Goal: Task Accomplishment & Management: Manage account settings

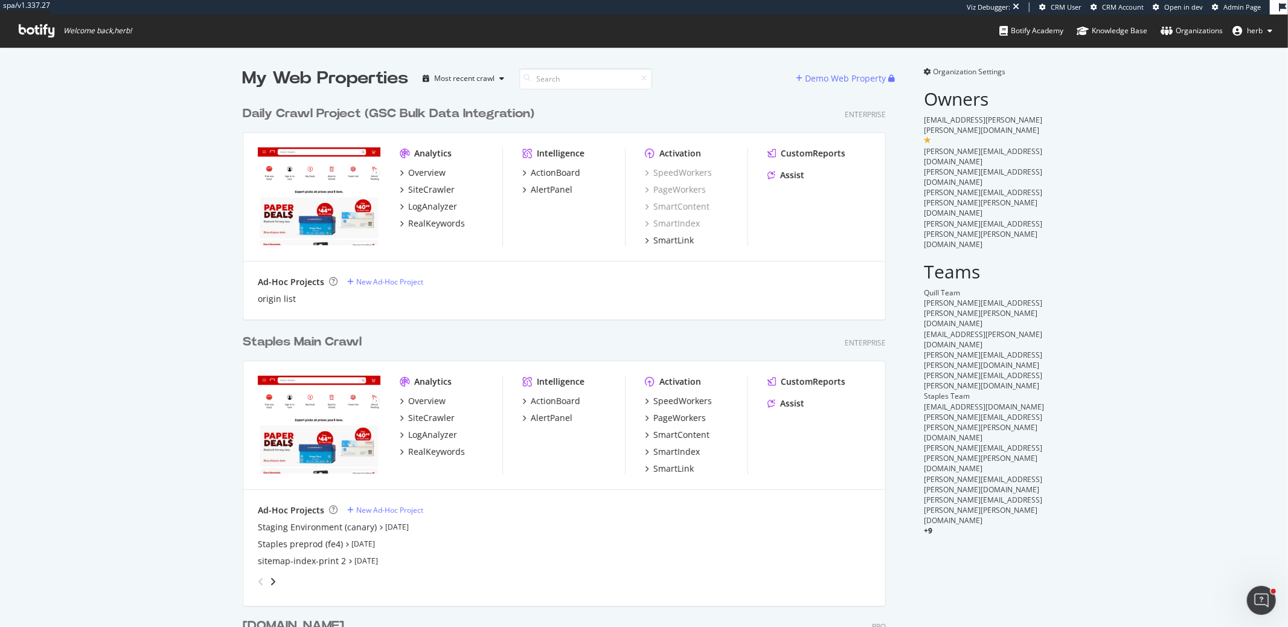
click at [655, 293] on div "origin list" at bounding box center [564, 299] width 613 height 12
click at [669, 455] on div "SmartIndex" at bounding box center [677, 452] width 47 height 12
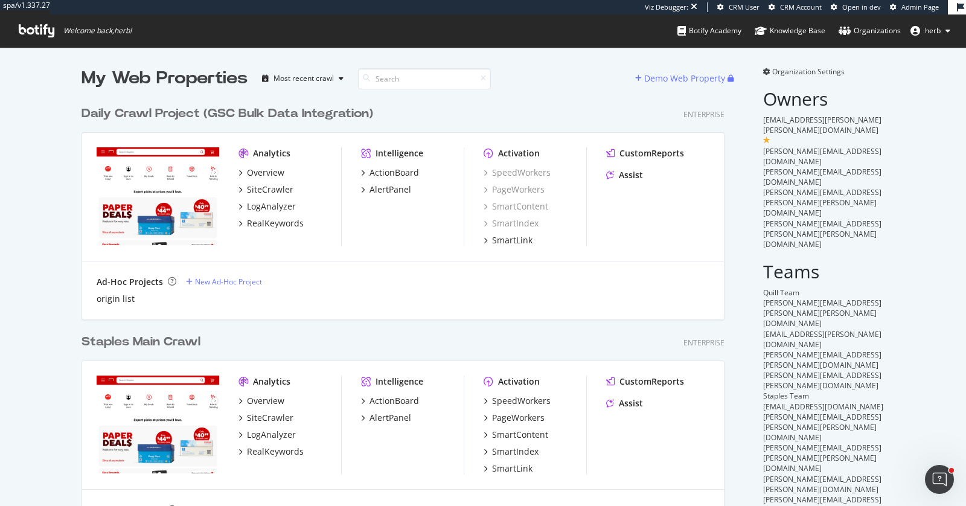
click at [147, 341] on div "Staples Main Crawl" at bounding box center [141, 342] width 119 height 18
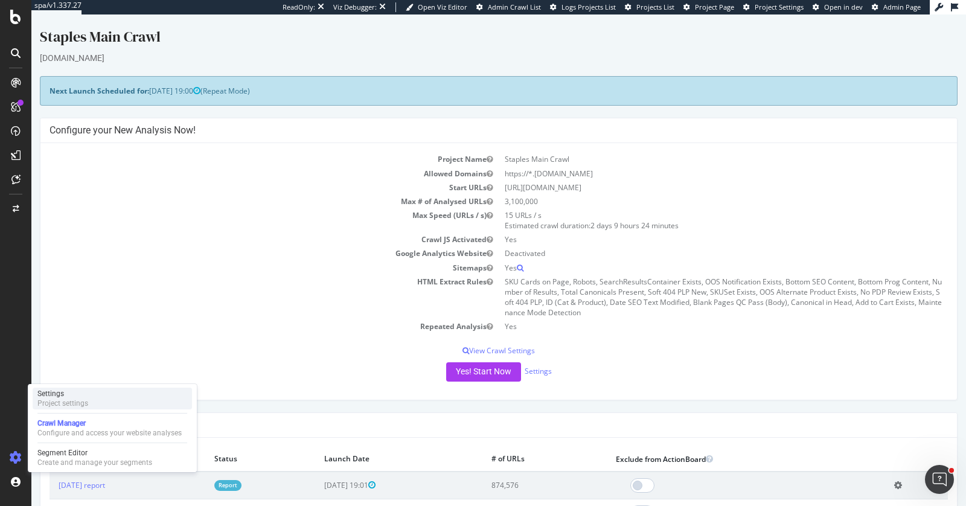
click at [85, 390] on div "Settings" at bounding box center [62, 394] width 51 height 10
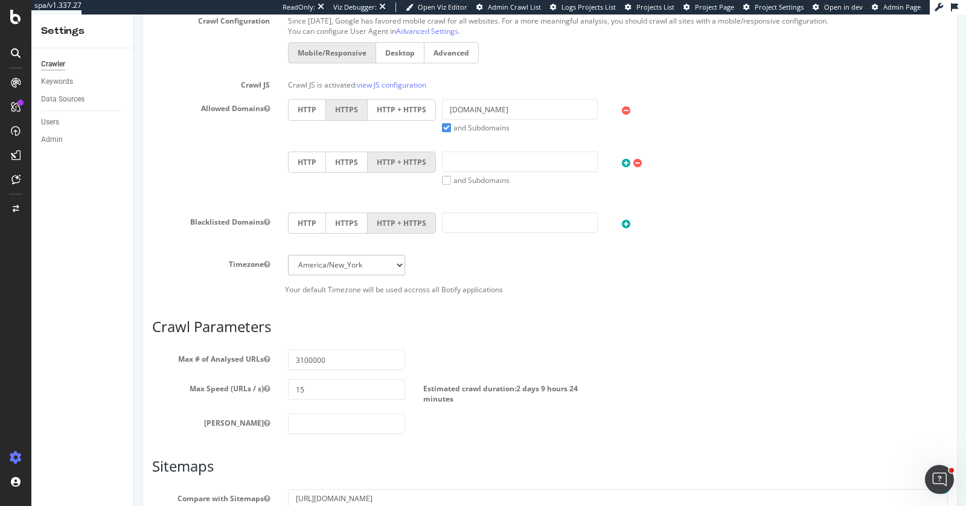
scroll to position [496, 0]
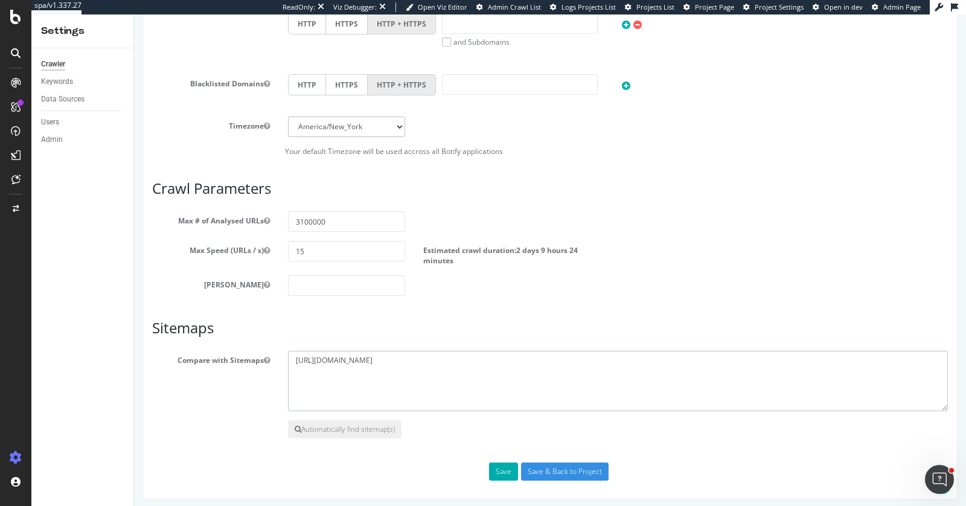
click at [320, 371] on textarea "https://www.staples.com/sitemap/sitemap_index-www-staples-com-en_us.xml" at bounding box center [618, 381] width 660 height 60
click at [317, 371] on textarea "https://www.staples.com/sitemap/sitemap_index-www-staples-com-en_us.xml" at bounding box center [618, 381] width 660 height 60
drag, startPoint x: 324, startPoint y: 370, endPoint x: 417, endPoint y: 368, distance: 93.6
click at [327, 370] on textarea "https://www.staples.com/sitemap/sitemap_index-www-staples-com-en_us.xml" at bounding box center [618, 381] width 660 height 60
click at [632, 353] on textarea "https://www.staples.com/sitemap/sitemap_index-www-staples-com-en_us.xml" at bounding box center [618, 381] width 660 height 60
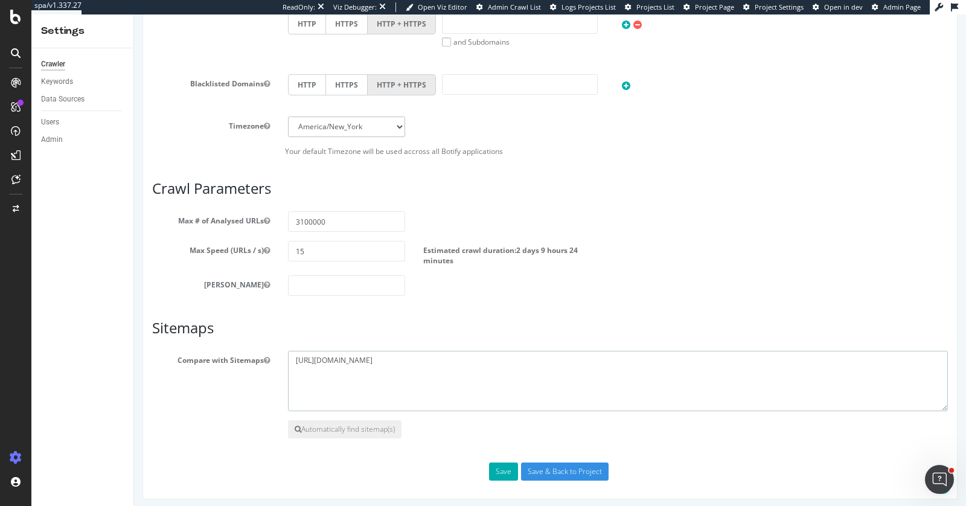
paste textarea "​sitemap.staples.com/sitemap-index-print.xml.gz ​sitemap.staples.com//sitemap-i…"
type textarea "https://www.staples.com/sitemap/sitemap_index-www-staples-com-en_us.xml ​sitema…"
click at [497, 455] on button "Save" at bounding box center [503, 472] width 29 height 18
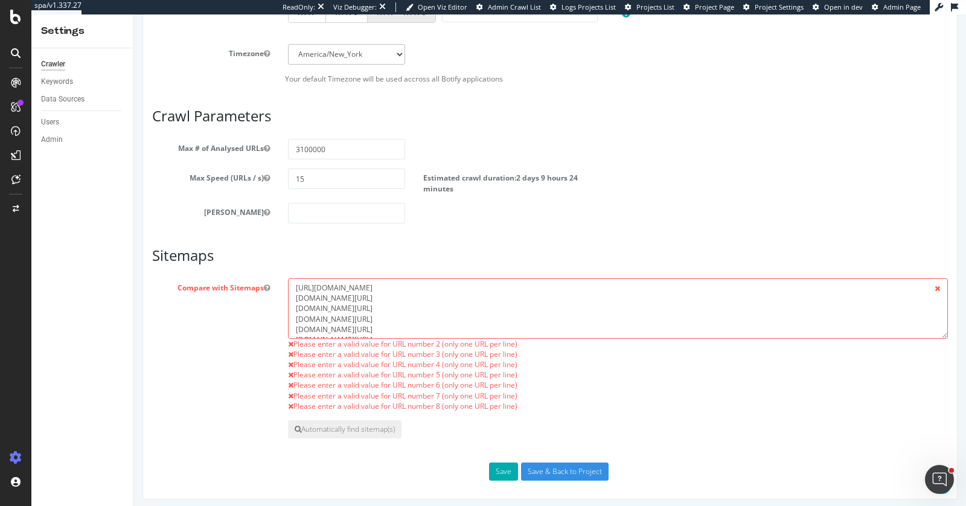
scroll to position [607, 0]
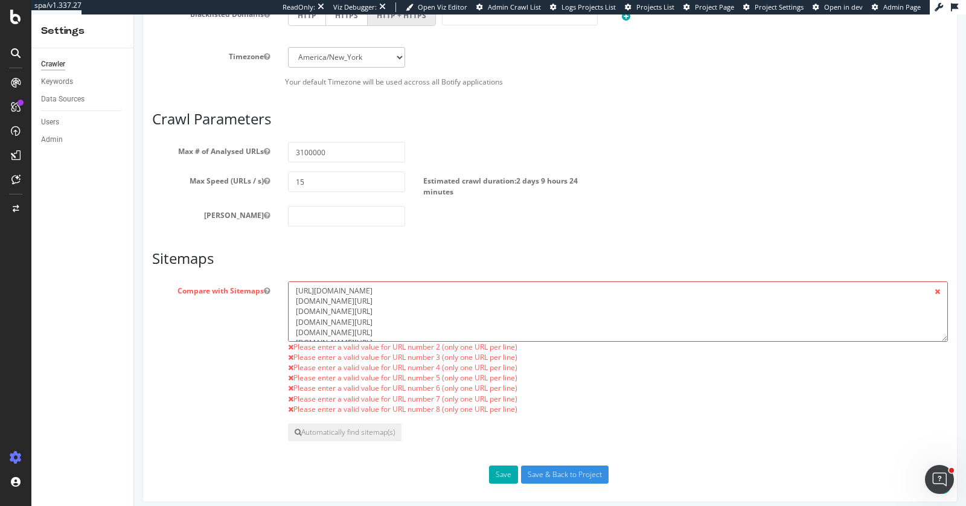
click at [294, 296] on textarea "https://www.staples.com/sitemap/sitemap_index-www-staples-com-en_us.xml ​sitema…" at bounding box center [618, 311] width 660 height 60
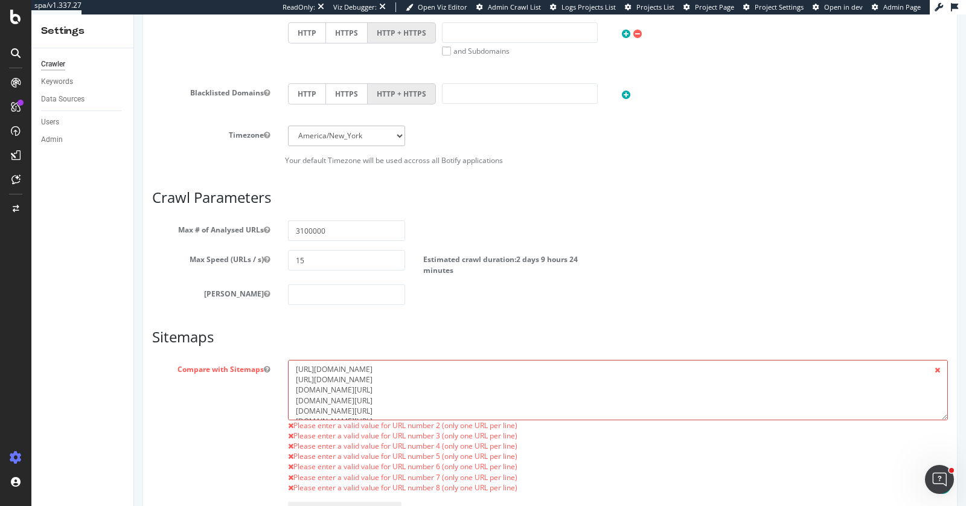
scroll to position [610, 0]
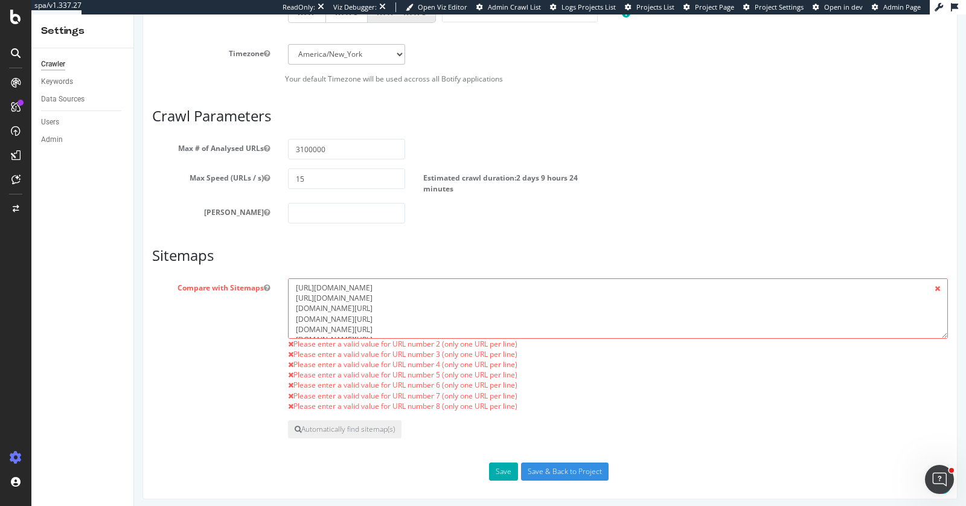
click at [494, 455] on div "Scope Project Name Staples Main Crawl Start URLs https://www.staples.com/ Or up…" at bounding box center [550, 5] width 815 height 989
click at [499, 455] on button "Save" at bounding box center [503, 472] width 29 height 18
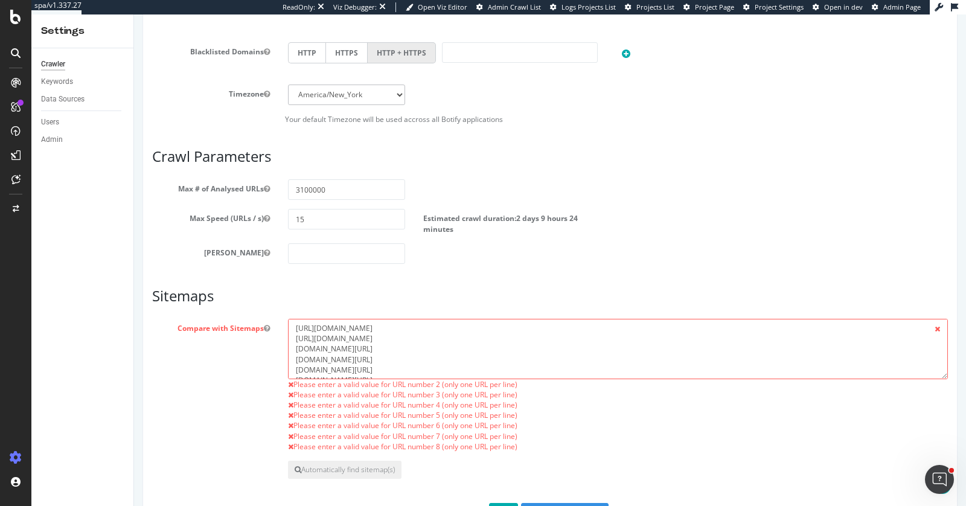
scroll to position [569, 0]
drag, startPoint x: 338, startPoint y: 336, endPoint x: 212, endPoint y: 340, distance: 125.7
click at [212, 340] on div "Compare with Sitemaps https://www.staples.com/sitemap/sitemap_index-www-staples…" at bounding box center [550, 386] width 814 height 133
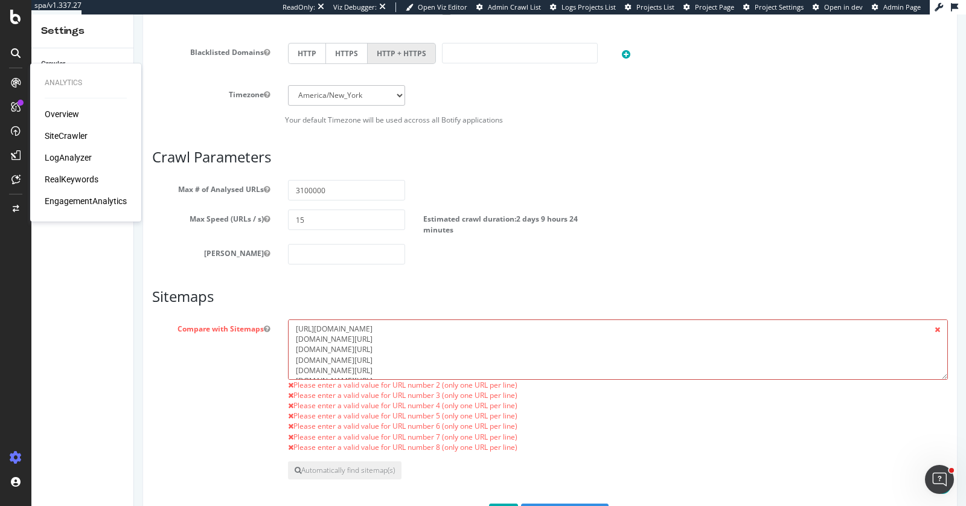
scroll to position [31, 0]
drag, startPoint x: 291, startPoint y: 334, endPoint x: 505, endPoint y: 420, distance: 230.9
click at [504, 420] on div "https://www.staples.com/sitemap/sitemap_index-www-staples-com-en_us.xml ​https:…" at bounding box center [618, 386] width 678 height 133
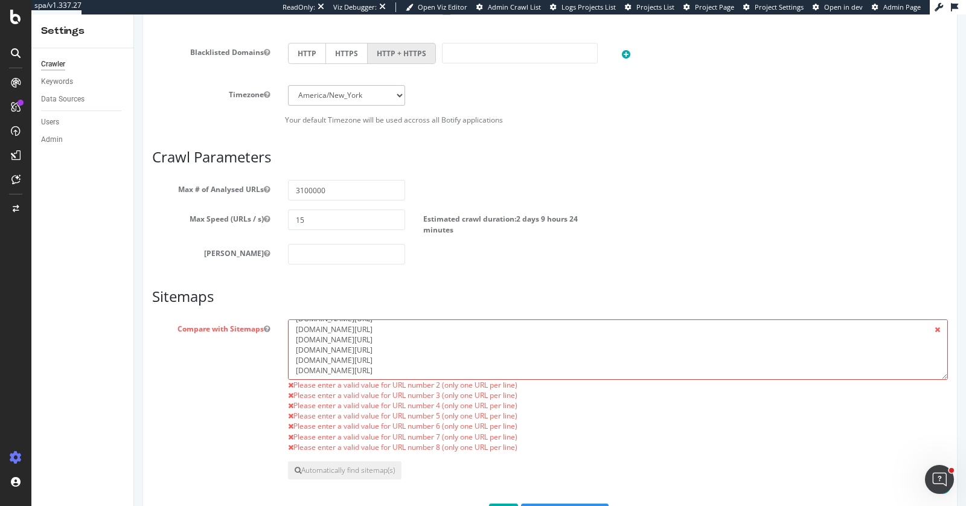
click at [486, 364] on textarea "https://www.staples.com/sitemap/sitemap_index-www-staples-com-en_us.xml ​https:…" at bounding box center [618, 350] width 660 height 60
click at [500, 455] on button "Save" at bounding box center [503, 513] width 29 height 18
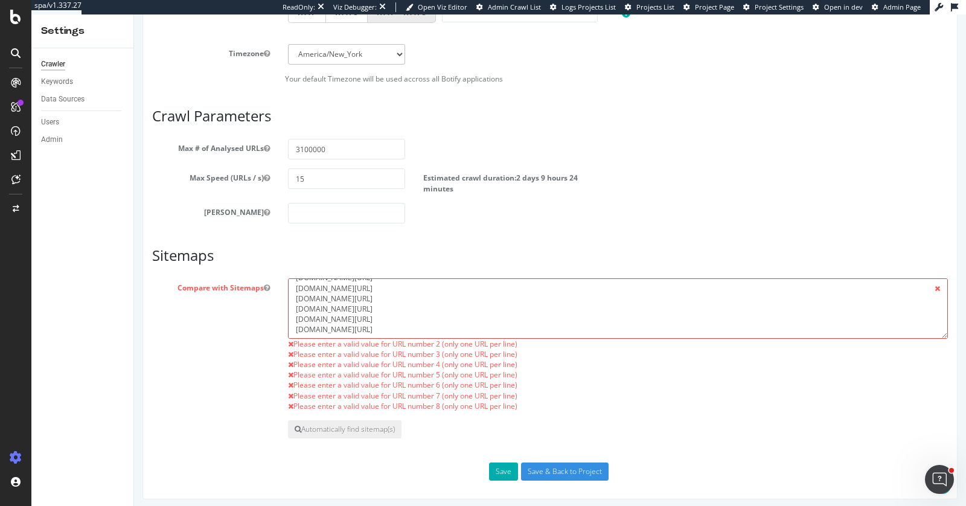
click at [488, 324] on textarea "https://www.staples.com/sitemap/sitemap_index-www-staples-com-en_us.xml sitemap…" at bounding box center [618, 308] width 660 height 60
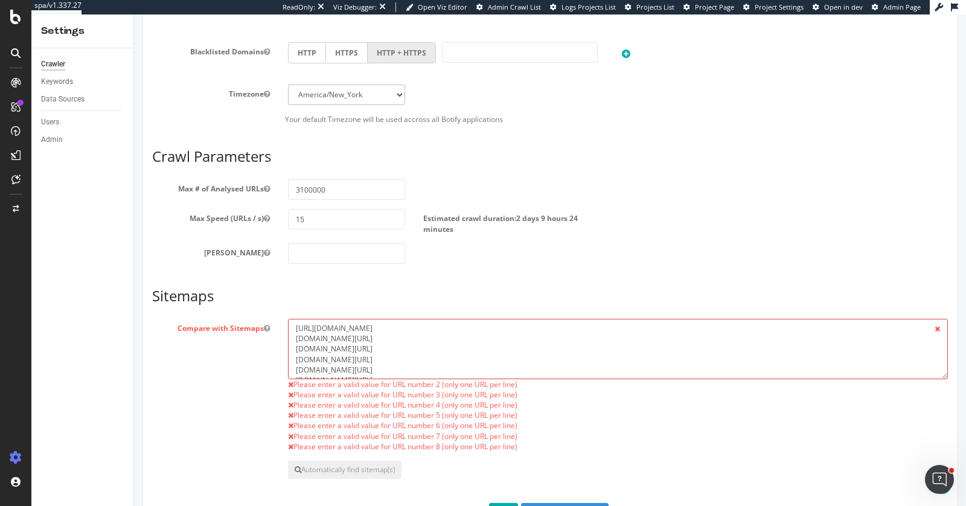
scroll to position [535, 0]
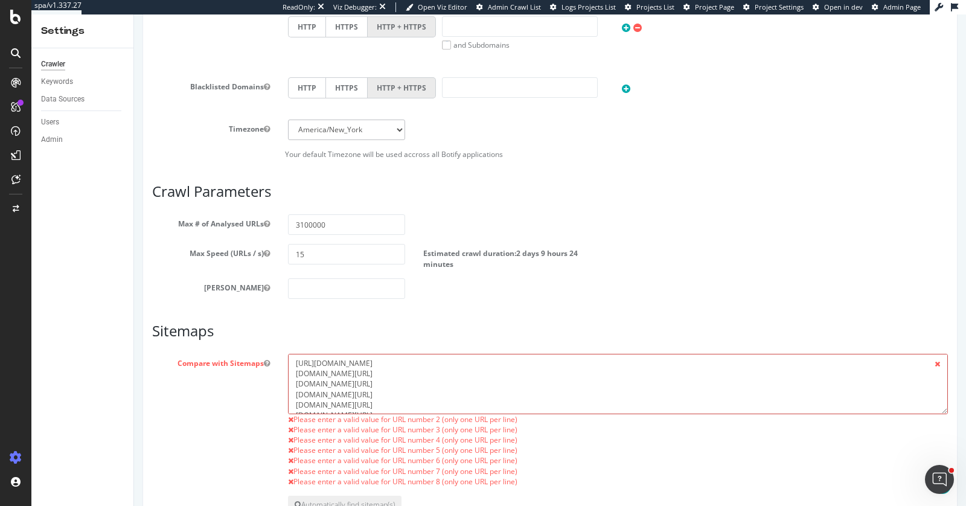
click at [588, 363] on textarea "https://www.staples.com/sitemap/sitemap_index-www-staples-com-en_us.xml sitemap…" at bounding box center [618, 384] width 660 height 60
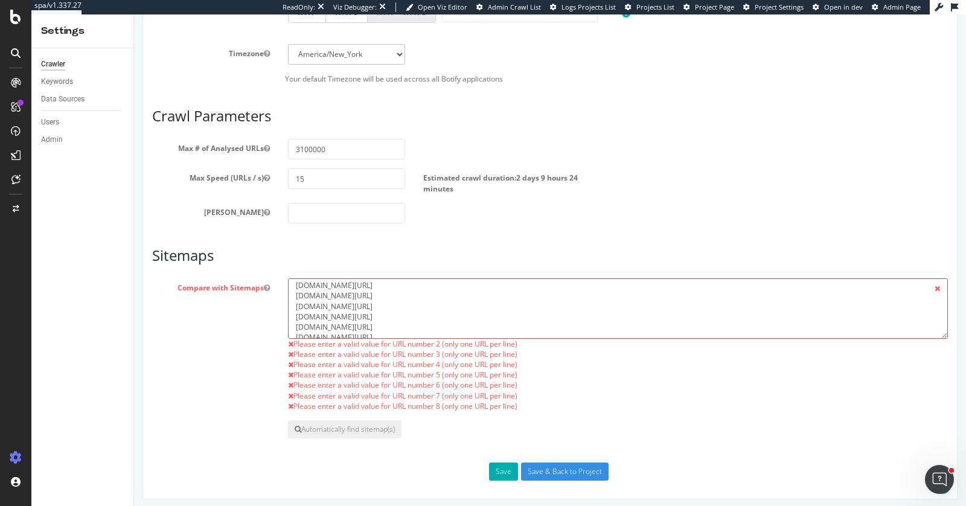
scroll to position [0, 0]
click at [869, 286] on span at bounding box center [938, 288] width 21 height 21
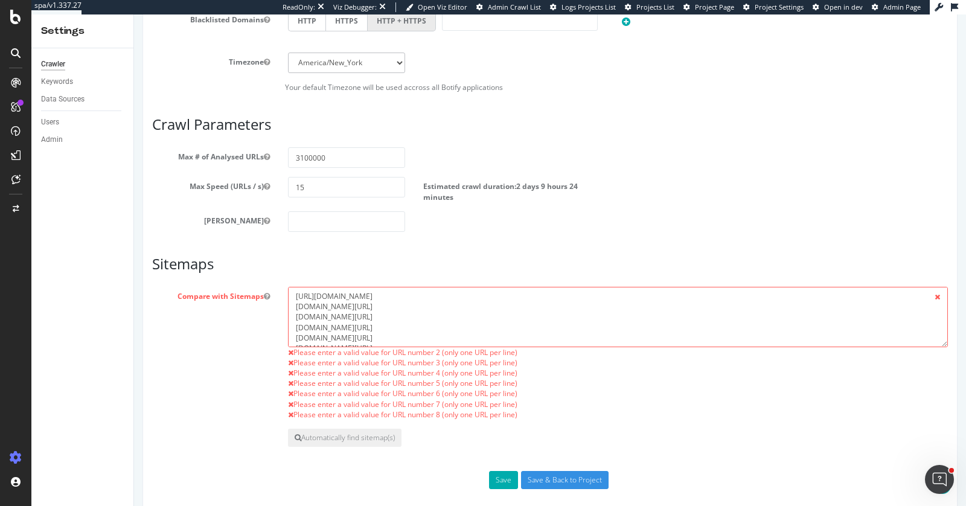
scroll to position [599, 0]
drag, startPoint x: 294, startPoint y: 297, endPoint x: 339, endPoint y: 296, distance: 45.3
click at [339, 296] on textarea "https://www.staples.com/sitemap/sitemap_index-www-staples-com-en_us.xml sitemap…" at bounding box center [618, 319] width 660 height 60
click at [294, 303] on textarea "https://www.staples.com/sitemap/sitemap_index-www-staples-com-en_us.xml sitemap…" at bounding box center [618, 319] width 660 height 60
paste textarea "https://www."
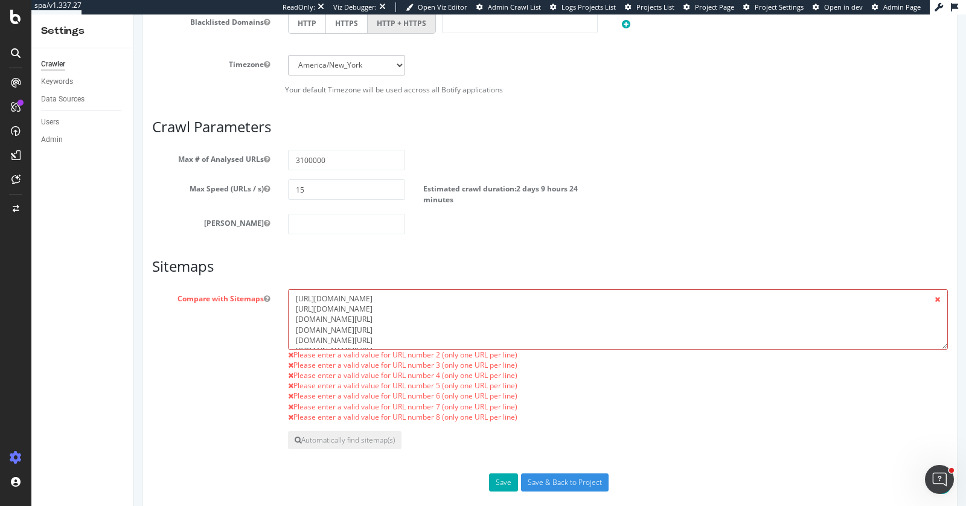
click at [292, 316] on textarea "https://www.staples.com/sitemap/sitemap_index-www-staples-com-en_us.xml sitemap…" at bounding box center [618, 319] width 660 height 60
paste textarea "https://www."
click at [292, 326] on textarea "https://www.staples.com/sitemap/sitemap_index-www-staples-com-en_us.xml sitemap…" at bounding box center [618, 319] width 660 height 60
paste textarea "https://www."
click at [295, 336] on textarea "https://www.staples.com/sitemap/sitemap_index-www-staples-com-en_us.xml sitemap…" at bounding box center [618, 319] width 660 height 60
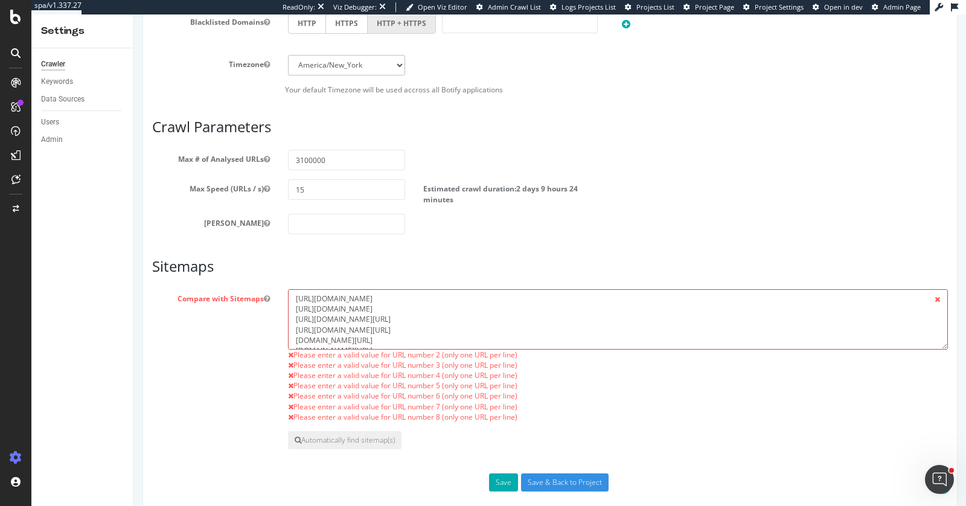
paste textarea "https://www."
click at [293, 318] on textarea "https://www.staples.com/sitemap/sitemap_index-www-staples-com-en_us.xml sitemap…" at bounding box center [618, 319] width 660 height 60
paste textarea "https://www."
click at [293, 323] on textarea "https://www.staples.com/sitemap/sitemap_index-www-staples-com-en_us.xml sitemap…" at bounding box center [618, 319] width 660 height 60
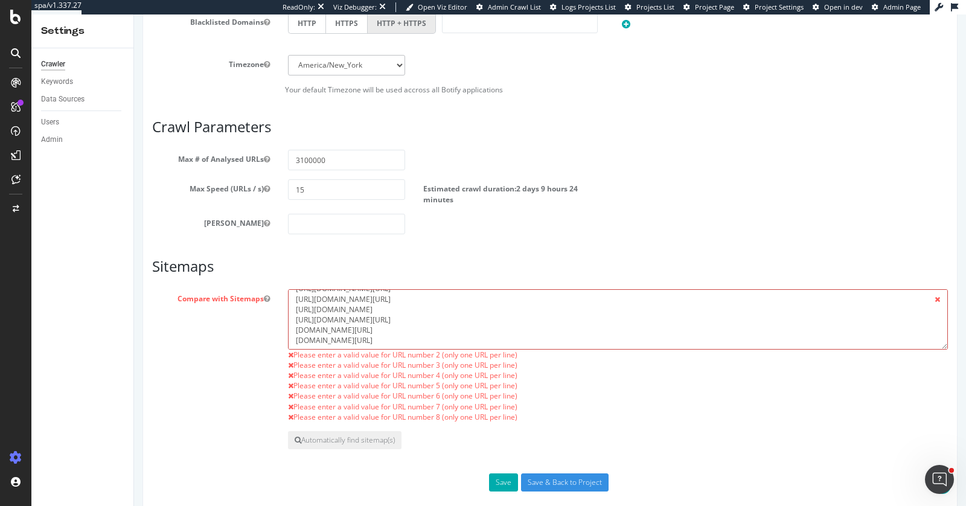
paste textarea "https://www."
click at [294, 335] on textarea "https://www.staples.com/sitemap/sitemap_index-www-staples-com-en_us.xml sitemap…" at bounding box center [618, 319] width 660 height 60
paste textarea "https://www."
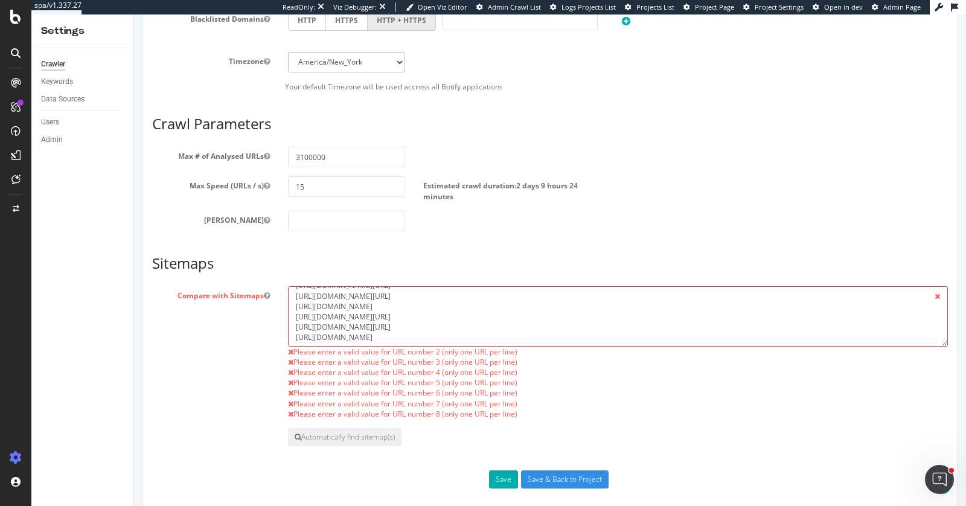
scroll to position [610, 0]
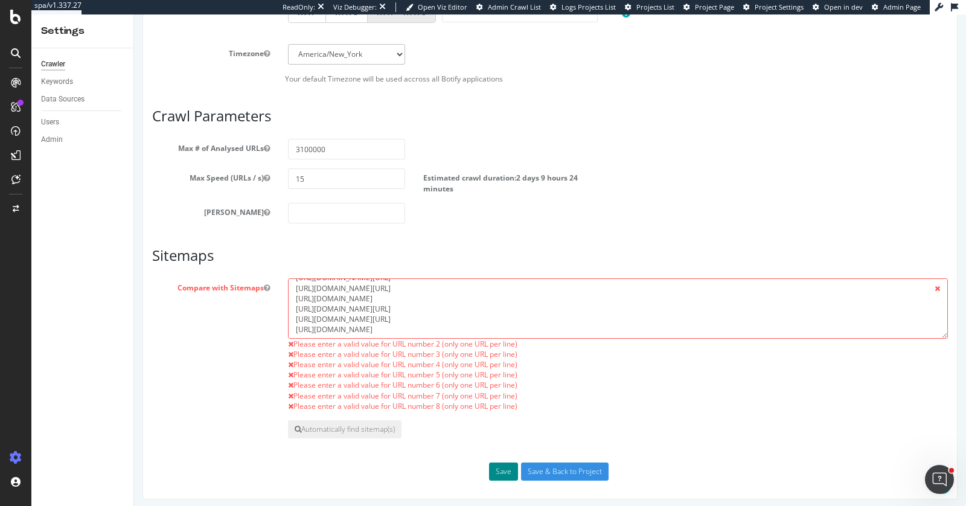
click at [495, 455] on button "Save" at bounding box center [503, 472] width 29 height 18
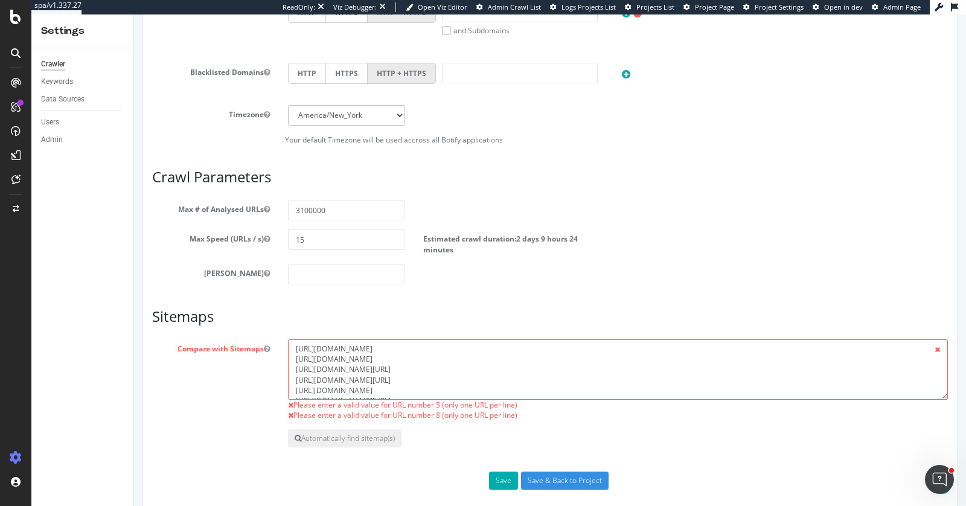
scroll to position [539, 0]
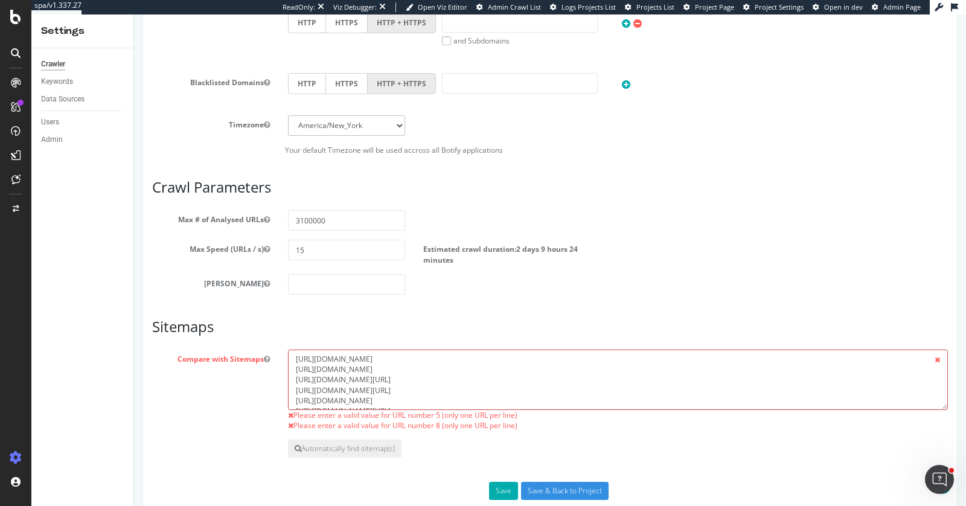
click at [296, 396] on textarea "https://www.staples.com/sitemap/sitemap_index-www-staples-com-en_us.xml https:/…" at bounding box center [618, 380] width 660 height 60
click at [505, 396] on textarea "https://www.staples.com/sitemap/sitemap_index-www-staples-com-en_us.xml https:/…" at bounding box center [618, 380] width 660 height 60
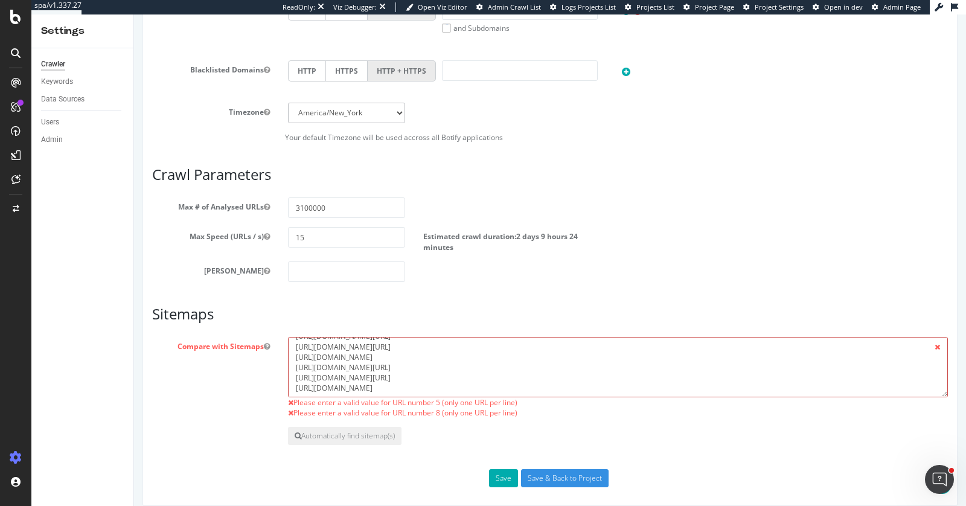
scroll to position [558, 0]
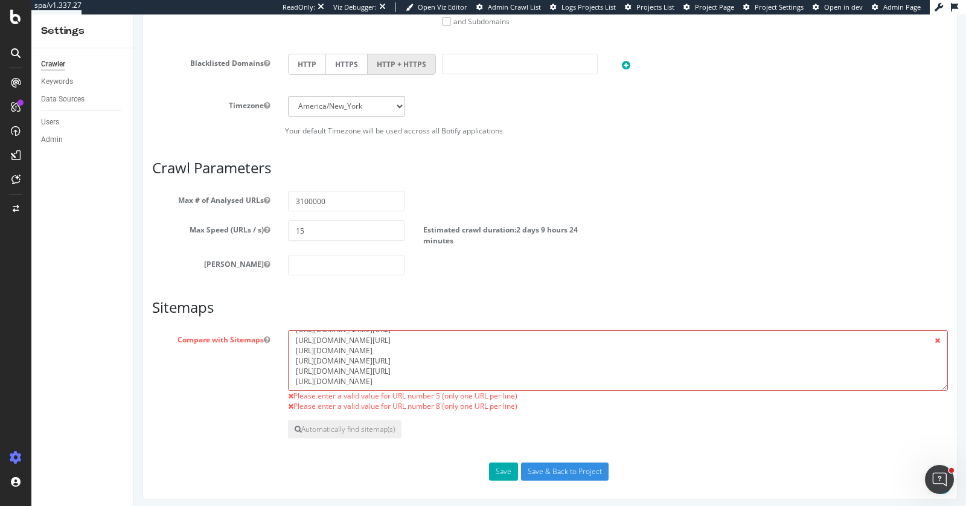
click at [296, 379] on textarea "https://www.staples.com/sitemap/sitemap_index-www-staples-com-en_us.xml https:/…" at bounding box center [618, 360] width 660 height 60
type textarea "https://www.staples.com/sitemap/sitemap_index-www-staples-com-en_us.xml https:/…"
click at [498, 455] on button "Save" at bounding box center [503, 472] width 29 height 18
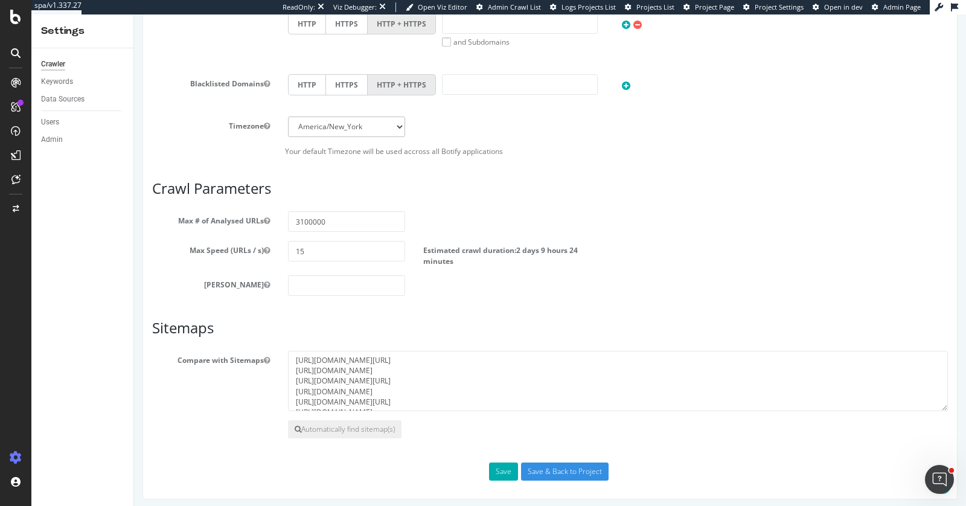
scroll to position [426, 0]
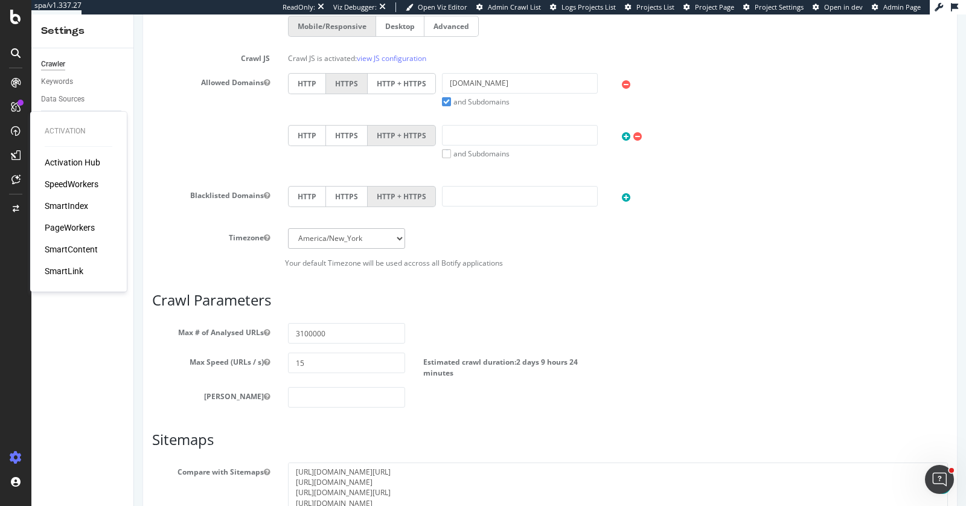
click at [70, 204] on div "SmartIndex" at bounding box center [66, 206] width 43 height 12
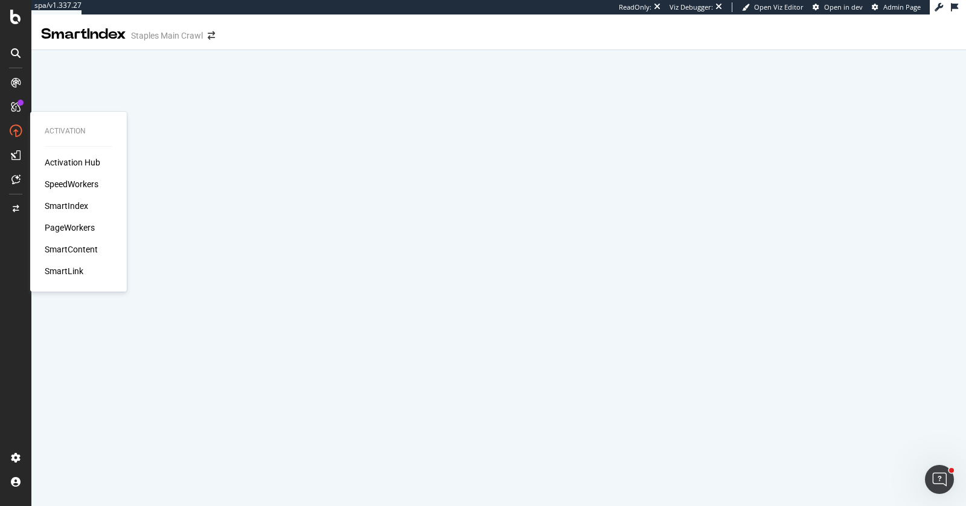
click at [69, 205] on div "SmartIndex" at bounding box center [66, 206] width 43 height 12
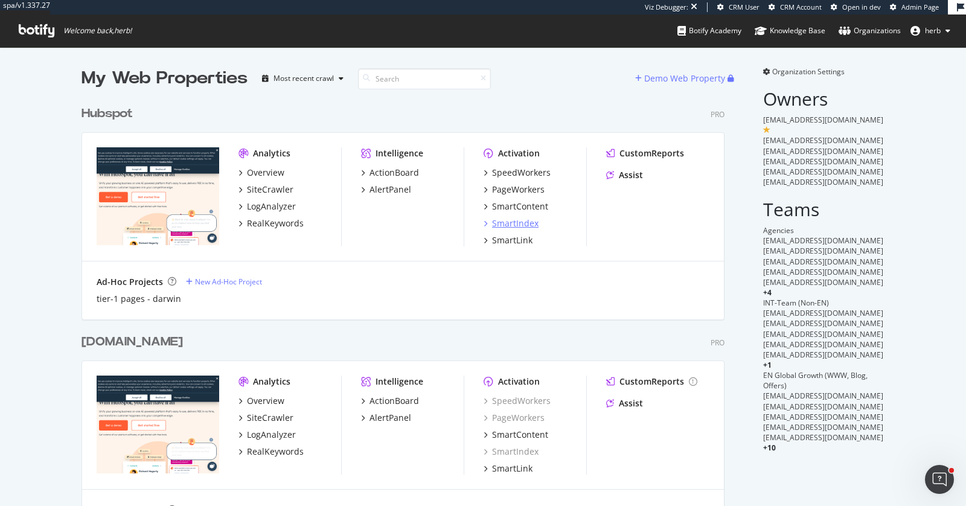
click at [513, 223] on div "SmartIndex" at bounding box center [515, 223] width 47 height 12
click at [501, 223] on div "SmartIndex" at bounding box center [515, 223] width 47 height 12
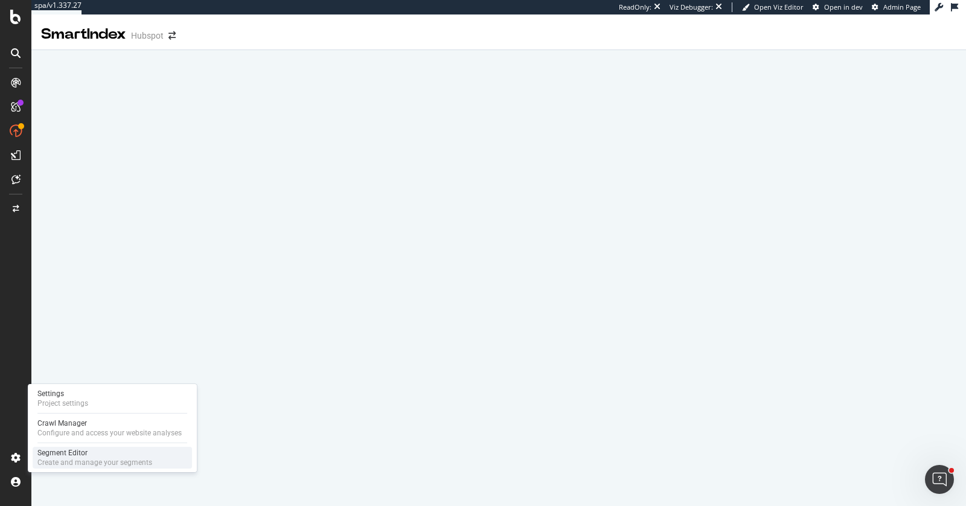
click at [77, 455] on div "Segment Editor" at bounding box center [94, 453] width 115 height 10
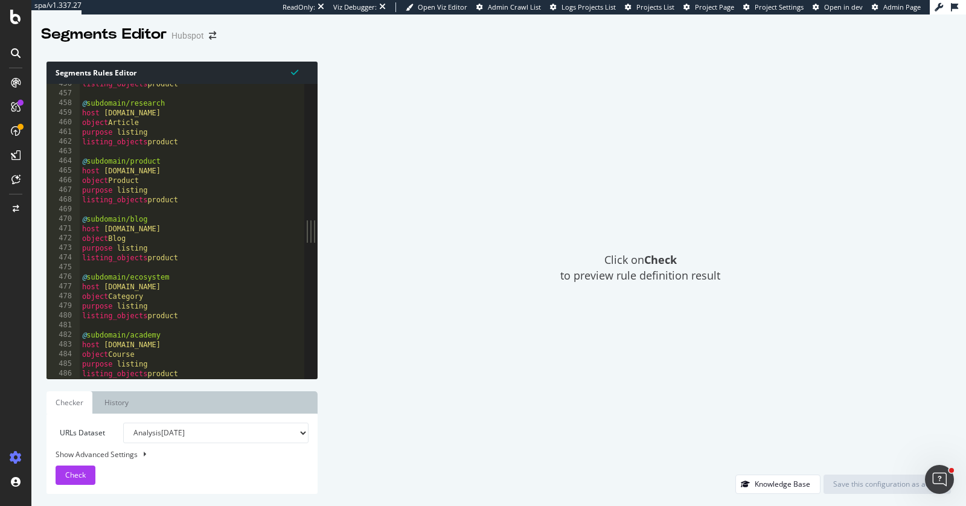
scroll to position [4406, 0]
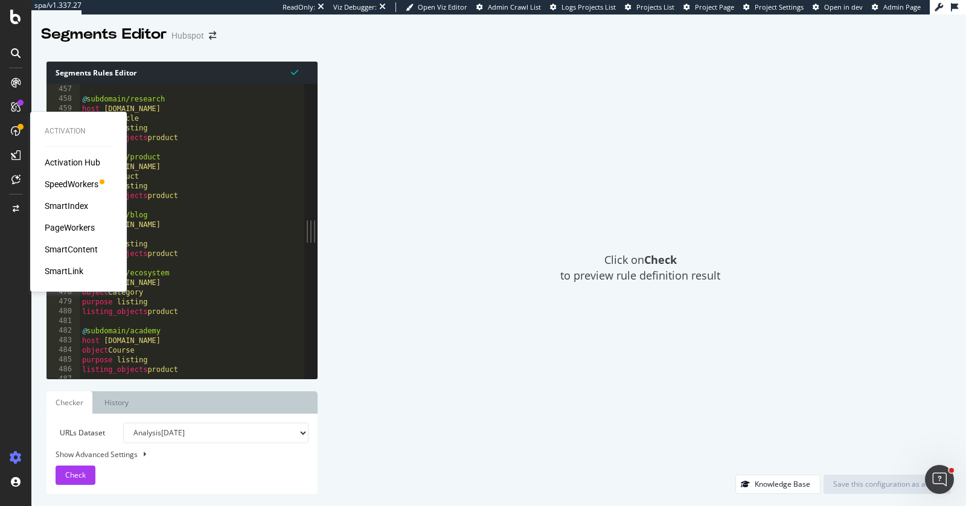
click at [56, 201] on div "SmartIndex" at bounding box center [66, 206] width 43 height 12
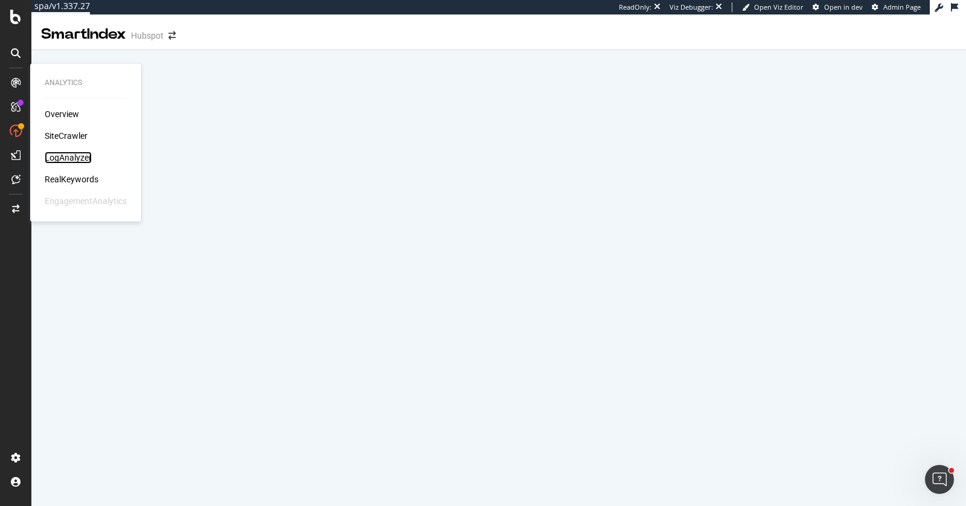
click at [66, 155] on div "LogAnalyzer" at bounding box center [68, 158] width 47 height 12
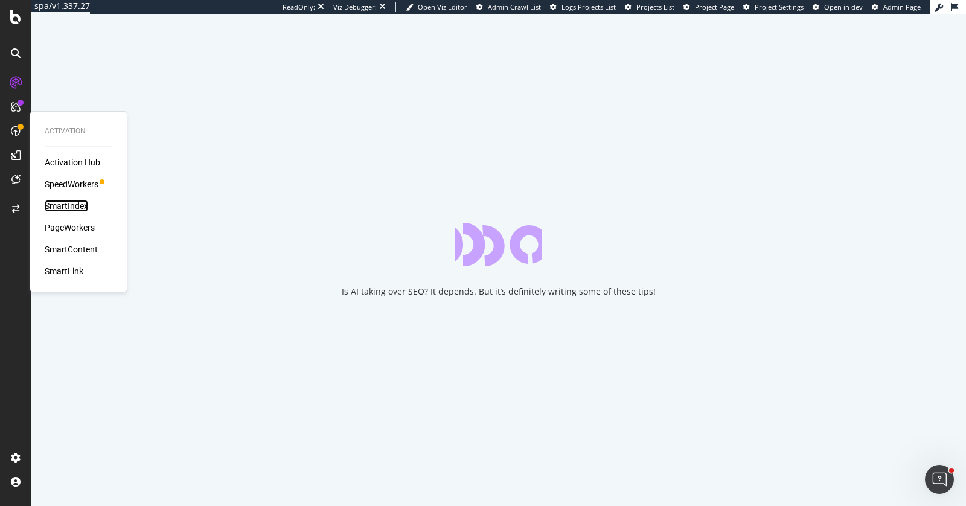
click at [65, 207] on div "SmartIndex" at bounding box center [66, 206] width 43 height 12
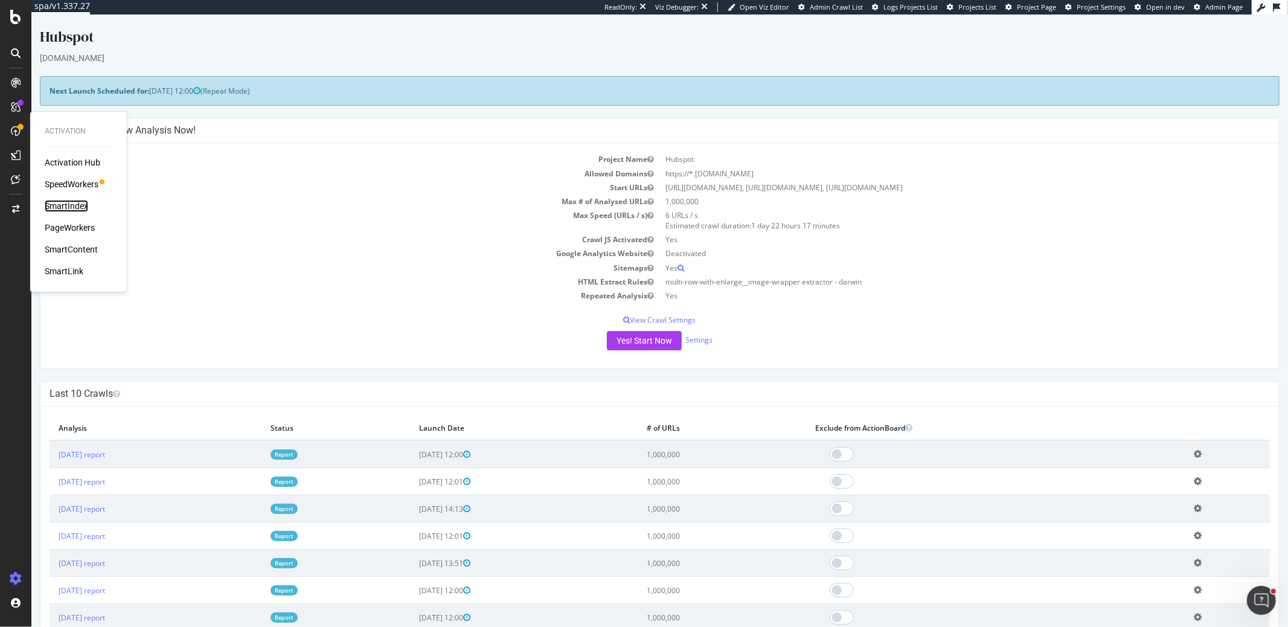
click at [74, 203] on div "SmartIndex" at bounding box center [66, 206] width 43 height 12
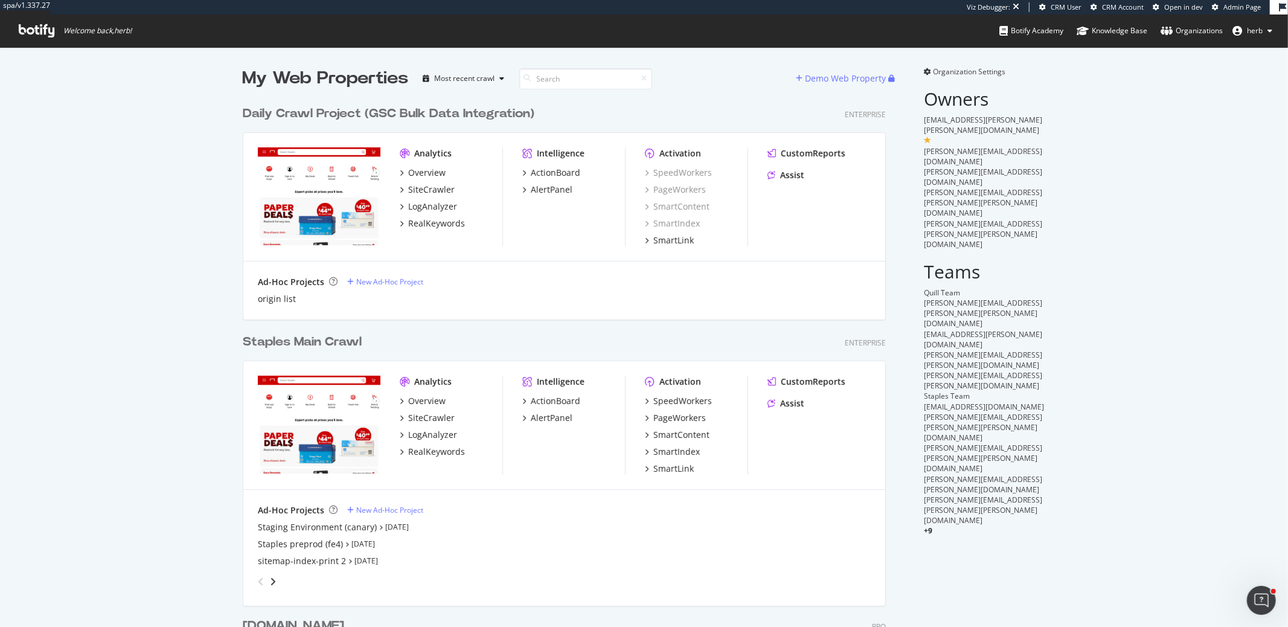
scroll to position [1153, 643]
click at [665, 451] on div "SmartIndex" at bounding box center [677, 452] width 47 height 12
